Goal: Navigation & Orientation: Find specific page/section

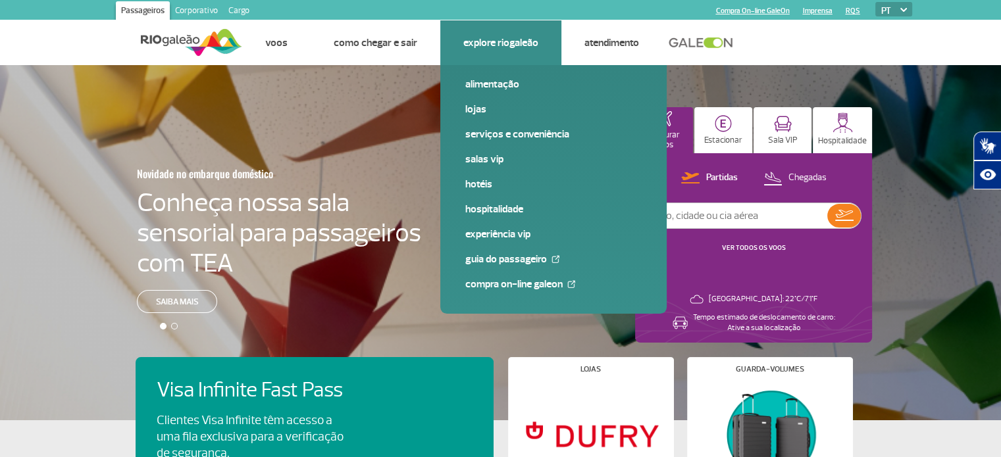
click at [537, 120] on span "Lojas" at bounding box center [553, 114] width 176 height 25
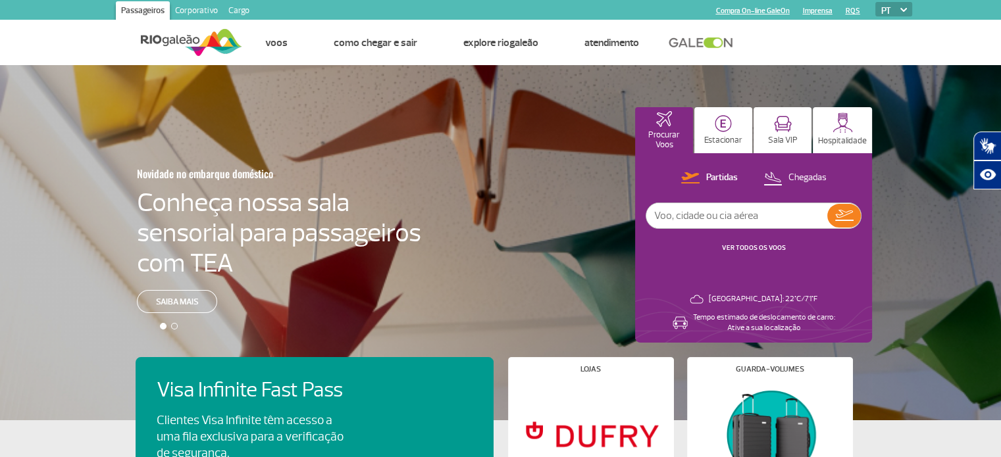
click at [211, 10] on link "Corporativo" at bounding box center [196, 11] width 53 height 21
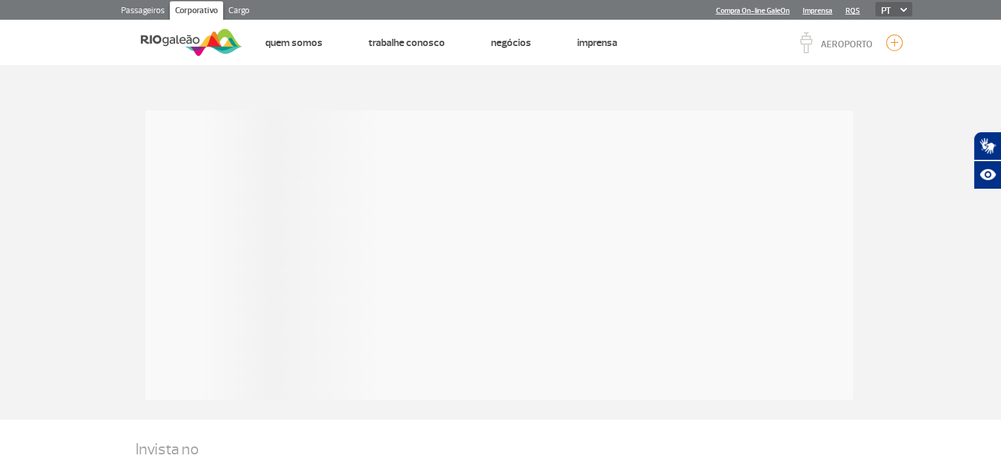
click at [238, 5] on link "Cargo" at bounding box center [239, 11] width 32 height 21
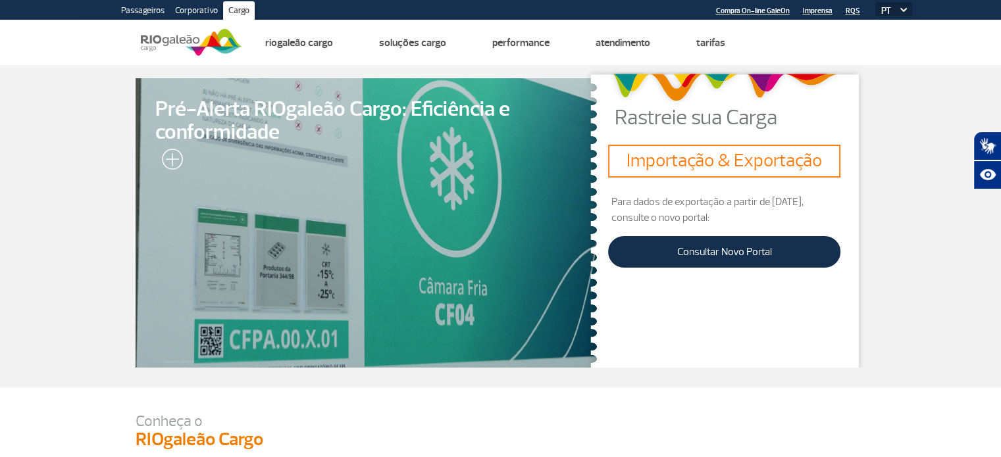
click at [124, 6] on link "Passageiros" at bounding box center [143, 11] width 54 height 21
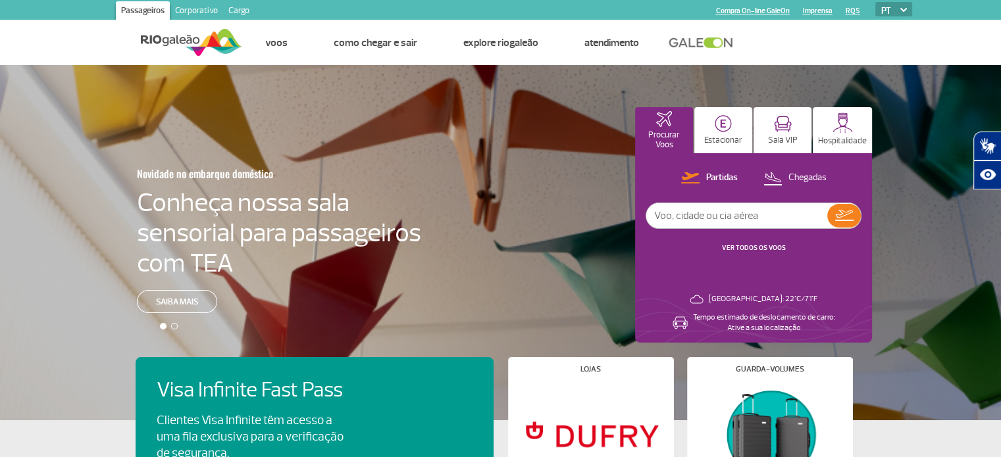
click at [140, 16] on link "Passageiros" at bounding box center [143, 11] width 54 height 21
click at [200, 51] on img at bounding box center [191, 42] width 101 height 32
click at [217, 188] on h4 "Conheça nossa sala sensorial para passageiros com TEA" at bounding box center [279, 233] width 284 height 91
